Goal: Find specific page/section: Find specific page/section

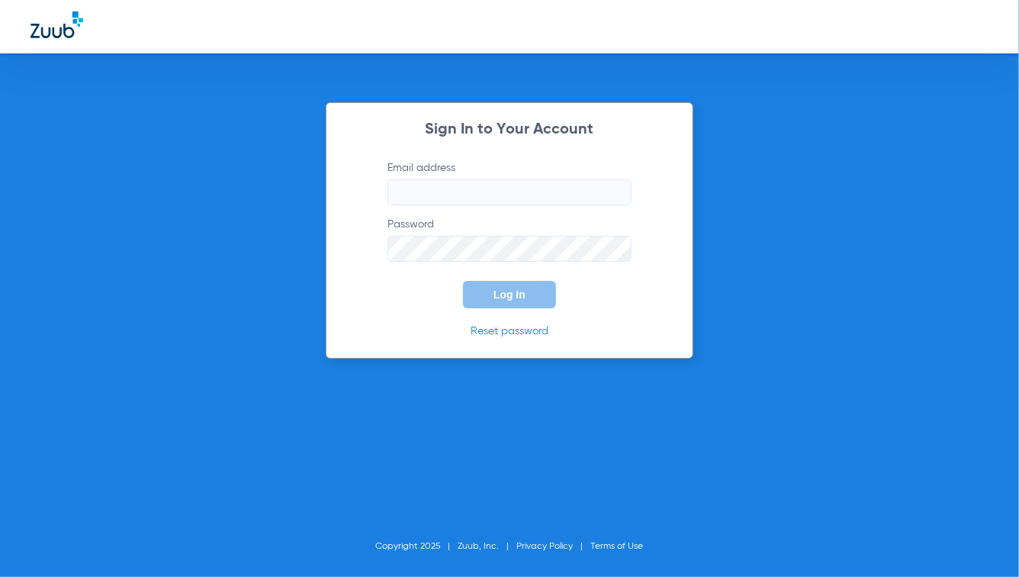
type input "[PERSON_NAME][EMAIL_ADDRESS][DOMAIN_NAME]"
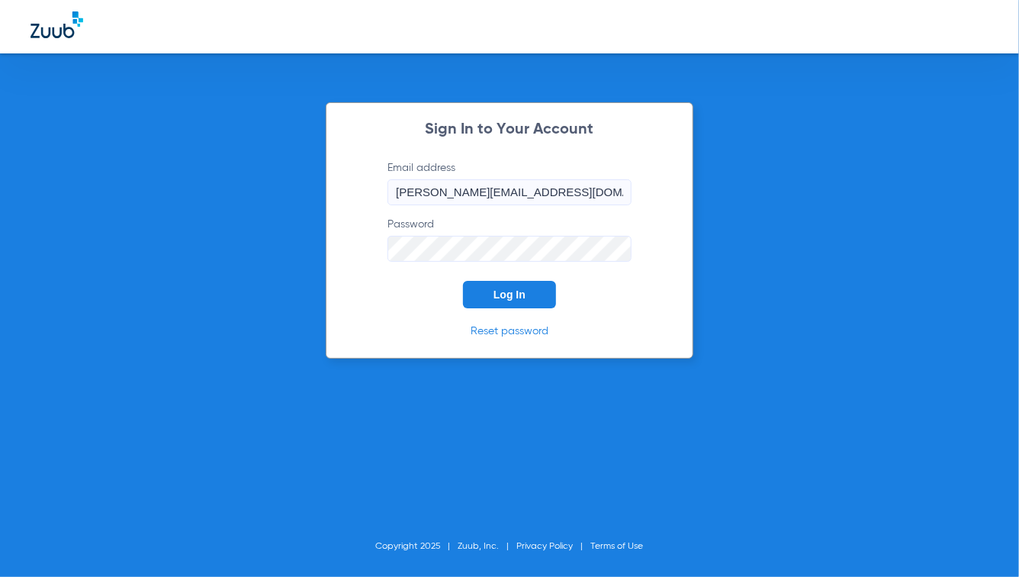
click at [426, 284] on form "Email address [PERSON_NAME][EMAIL_ADDRESS][DOMAIN_NAME] Password Log In" at bounding box center [510, 234] width 290 height 148
click at [499, 306] on button "Log In" at bounding box center [509, 294] width 93 height 27
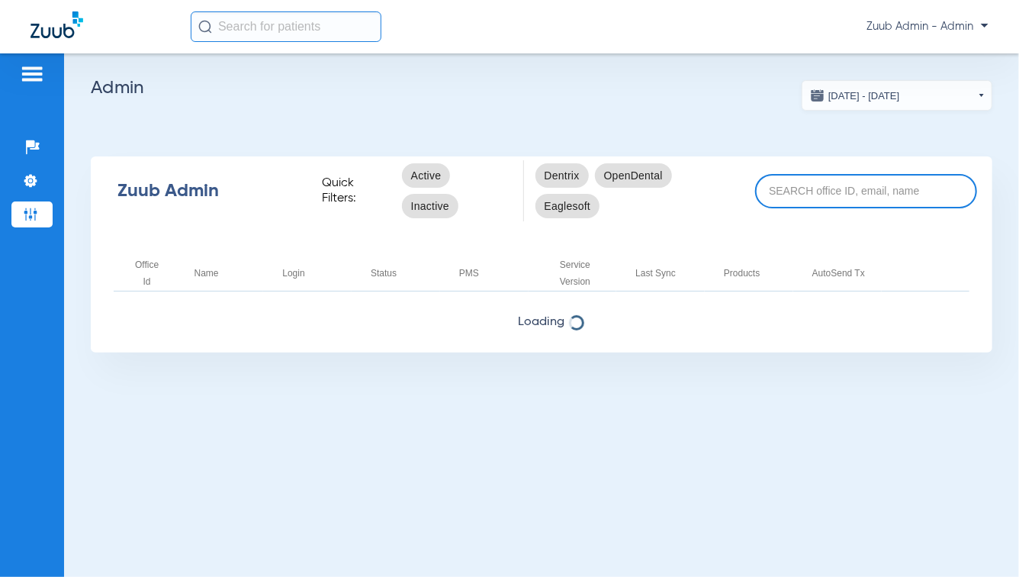
click at [793, 194] on input at bounding box center [866, 191] width 222 height 34
type input "demo"
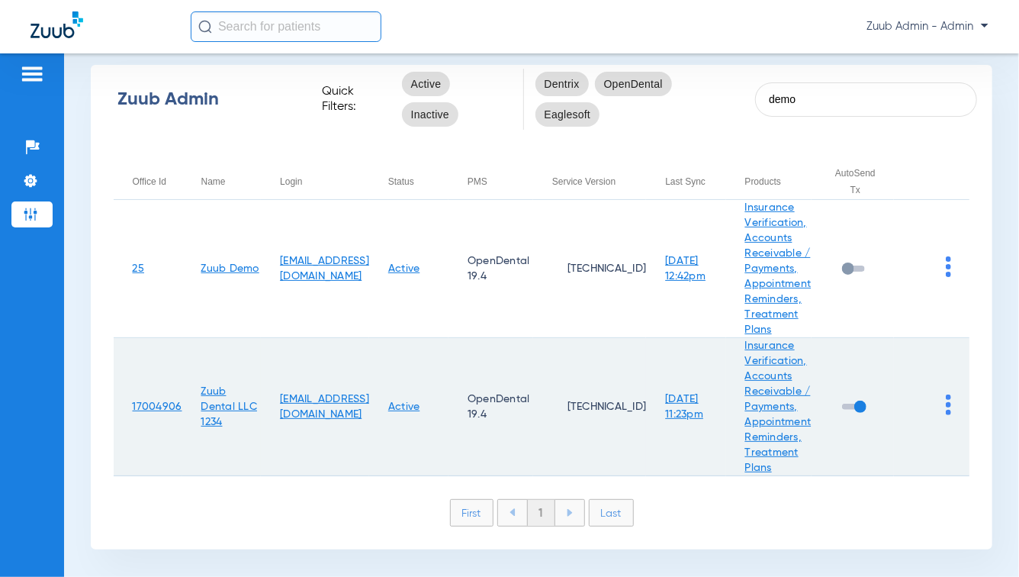
scroll to position [106, 0]
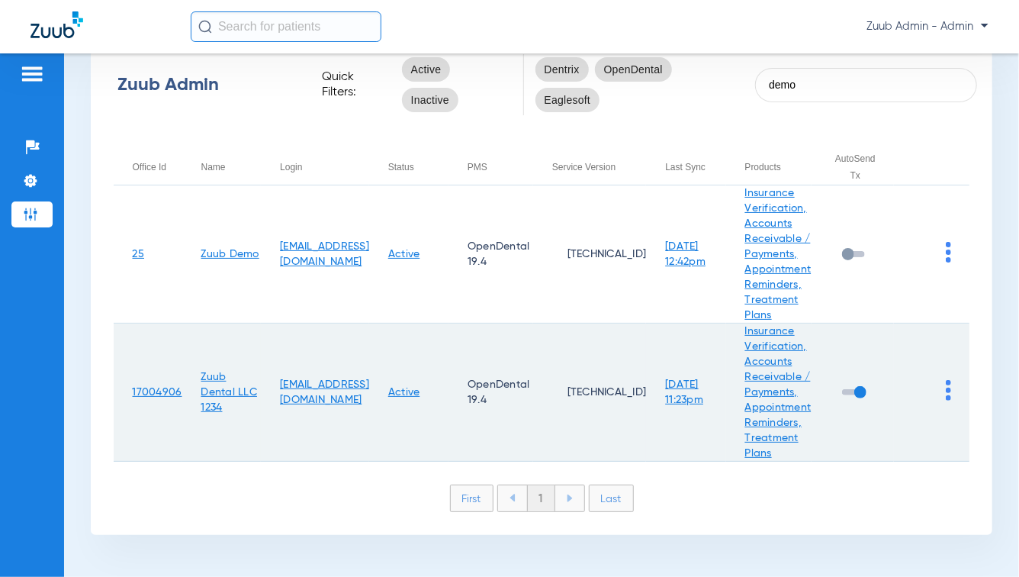
click at [946, 393] on img at bounding box center [948, 390] width 5 height 21
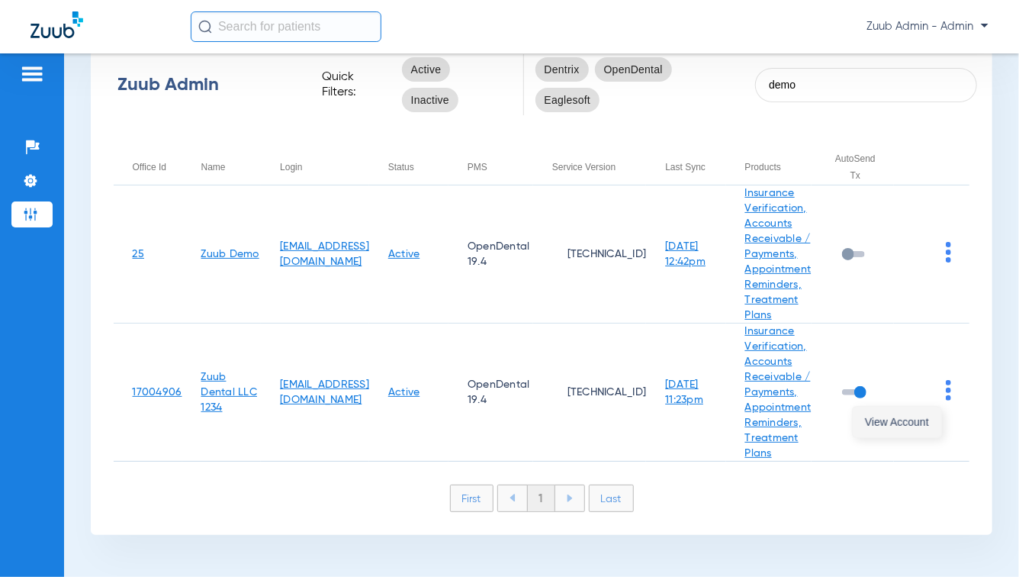
click at [899, 418] on span "View Account" at bounding box center [897, 421] width 64 height 11
